Goal: Use online tool/utility: Utilize a website feature to perform a specific function

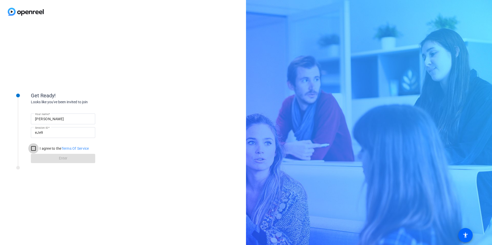
click at [35, 149] on input "I agree to the Terms Of Service" at bounding box center [33, 149] width 10 height 10
checkbox input "true"
click at [63, 156] on span "Enter" at bounding box center [63, 158] width 8 height 5
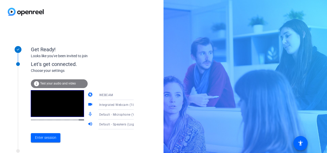
click at [138, 114] on icon at bounding box center [139, 114] width 3 height 1
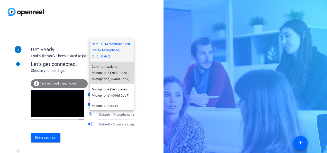
click at [119, 76] on span "Communications - Microphone (Yeti Stereo Microphone) (046d:0ab7)" at bounding box center [112, 73] width 40 height 19
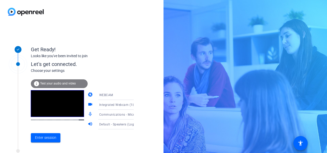
click at [136, 124] on icon at bounding box center [139, 124] width 6 height 6
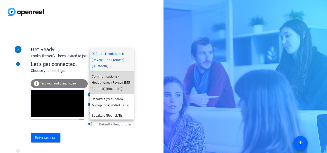
click at [112, 82] on span "Communications - Headphones (Raycon E55 Earbuds) (Bluetooth)" at bounding box center [112, 82] width 40 height 19
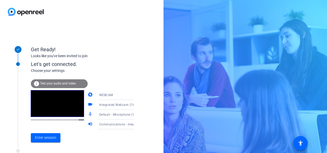
click at [64, 84] on span "Test your audio and video" at bounding box center [58, 84] width 36 height 4
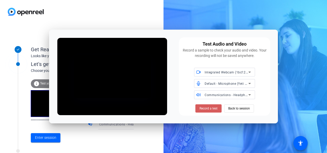
click at [213, 109] on span "Record a test" at bounding box center [209, 108] width 18 height 5
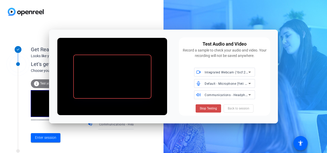
click at [207, 109] on span "Stop Testing" at bounding box center [208, 108] width 17 height 5
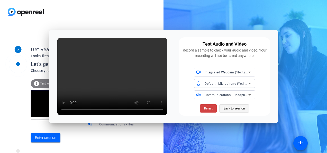
click at [229, 106] on span "Back to session" at bounding box center [235, 108] width 22 height 10
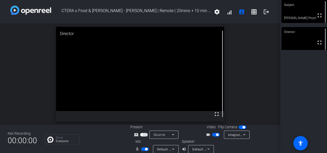
click at [173, 148] on icon at bounding box center [173, 149] width 6 height 6
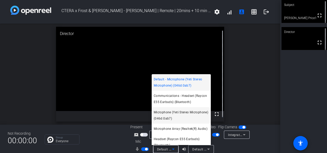
click at [173, 117] on span "Microphone (Yeti Stereo Microphone) (046d:0ab7)" at bounding box center [181, 115] width 55 height 12
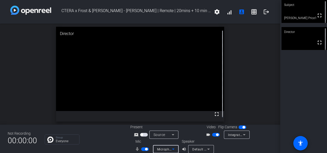
click at [206, 147] on icon at bounding box center [209, 149] width 6 height 6
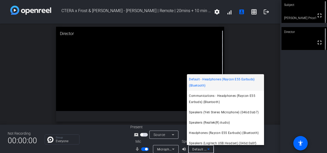
click at [272, 129] on div at bounding box center [163, 76] width 327 height 153
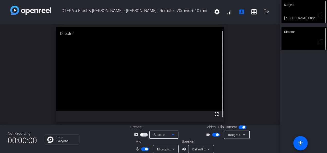
click at [163, 132] on span "Source" at bounding box center [160, 134] width 12 height 4
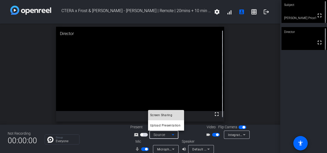
click at [163, 115] on span "Screen Sharing" at bounding box center [161, 115] width 22 height 6
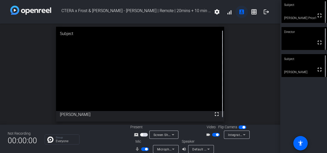
click at [236, 9] on span at bounding box center [242, 12] width 12 height 12
drag, startPoint x: 231, startPoint y: 17, endPoint x: 347, endPoint y: 24, distance: 116.8
click at [327, 24] on html "Accessibility Screen-Reader Guide, Feedback, and Issue Reporting | New window C…" at bounding box center [163, 76] width 327 height 153
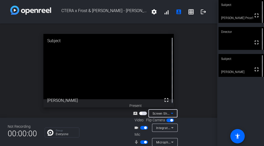
click at [172, 114] on icon at bounding box center [172, 113] width 6 height 6
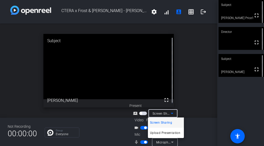
click at [172, 113] on div at bounding box center [132, 73] width 264 height 146
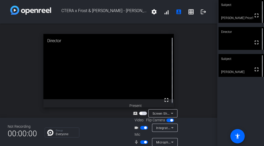
click at [172, 113] on icon at bounding box center [172, 113] width 3 height 1
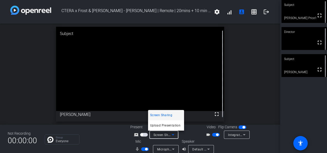
click at [167, 116] on span "Screen Sharing" at bounding box center [161, 115] width 22 height 6
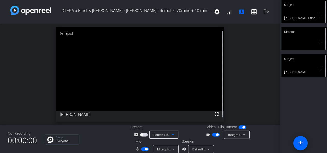
click at [156, 131] on div "Screen Sharing" at bounding box center [163, 134] width 18 height 6
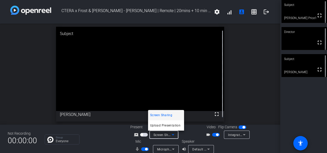
click at [144, 135] on div at bounding box center [163, 76] width 327 height 153
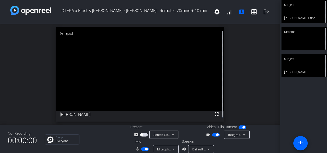
click at [145, 135] on span "button" at bounding box center [144, 135] width 8 height 4
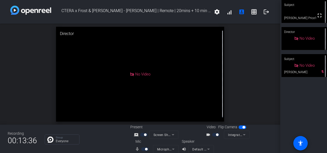
scroll to position [6, 0]
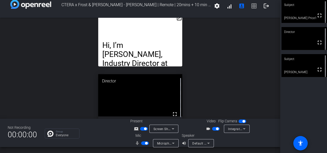
click at [176, 18] on mat-icon "open_in_new" at bounding box center [179, 18] width 6 height 6
